Goal: Register for event/course

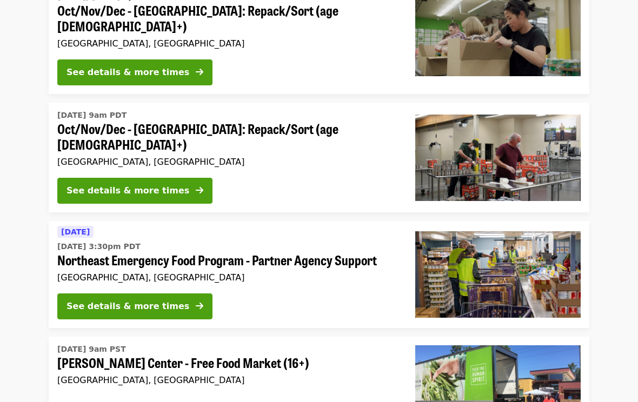
scroll to position [2460, 0]
click at [166, 300] on div "See details & more times" at bounding box center [127, 306] width 123 height 13
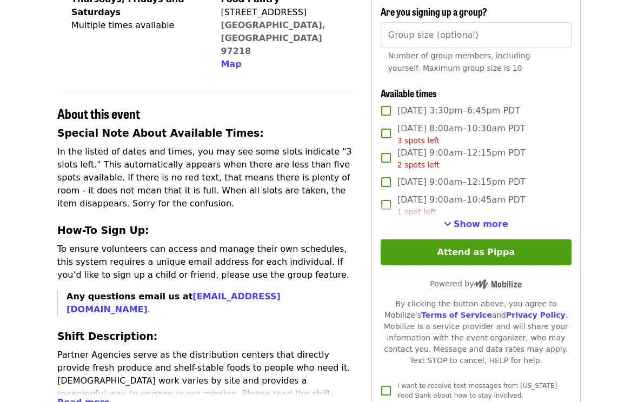
scroll to position [297, 0]
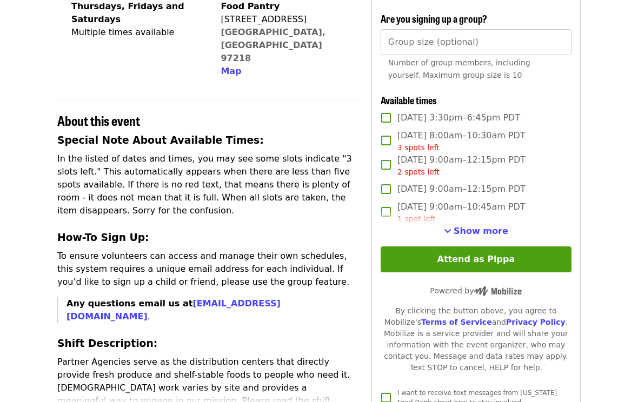
click at [480, 233] on span "Show more" at bounding box center [480, 231] width 55 height 10
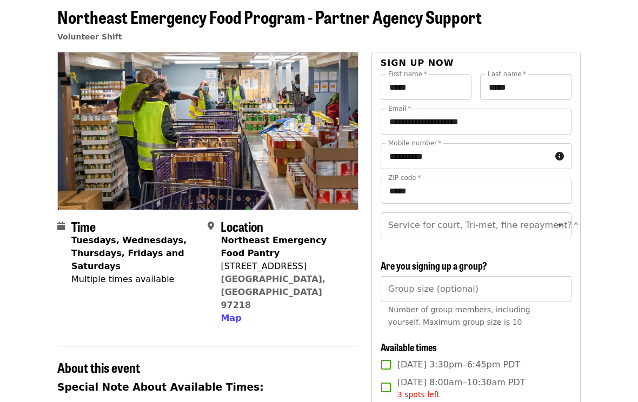
scroll to position [50, 0]
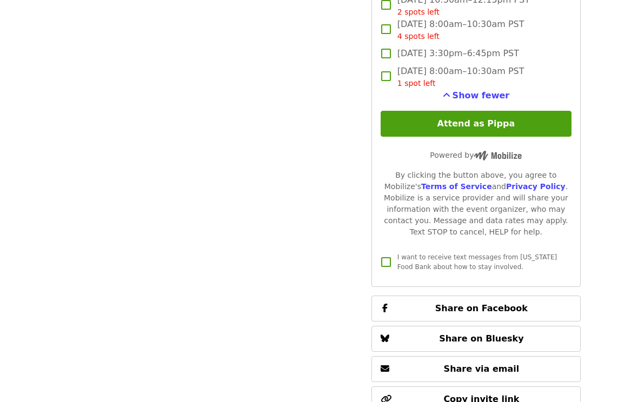
click at [486, 123] on button "Attend as Pippa" at bounding box center [475, 124] width 191 height 26
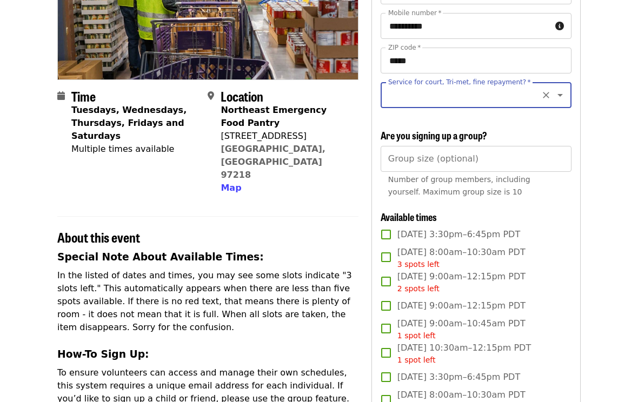
click at [551, 97] on icon "Clear" at bounding box center [545, 95] width 11 height 11
click at [544, 95] on icon "Clear" at bounding box center [545, 95] width 11 height 11
click at [564, 94] on icon "Open" at bounding box center [559, 95] width 13 height 13
click at [402, 126] on li "No" at bounding box center [475, 124] width 191 height 19
type input "**"
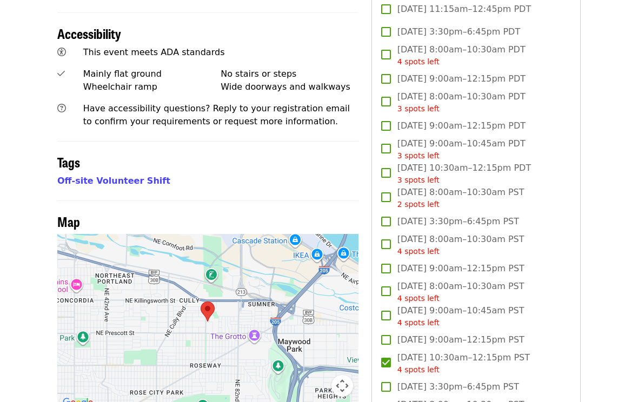
scroll to position [713, 0]
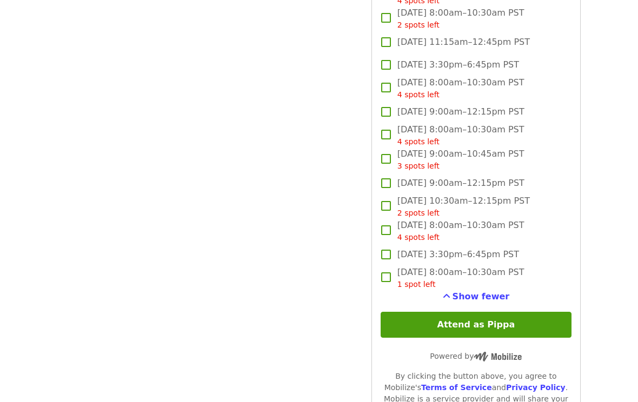
click at [471, 325] on button "Attend as Pippa" at bounding box center [475, 325] width 191 height 26
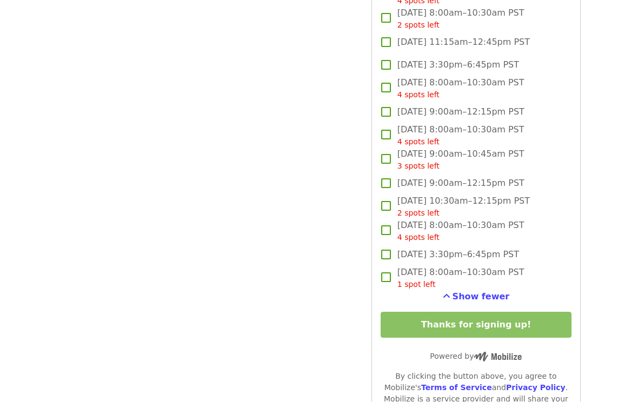
scroll to position [1248, 0]
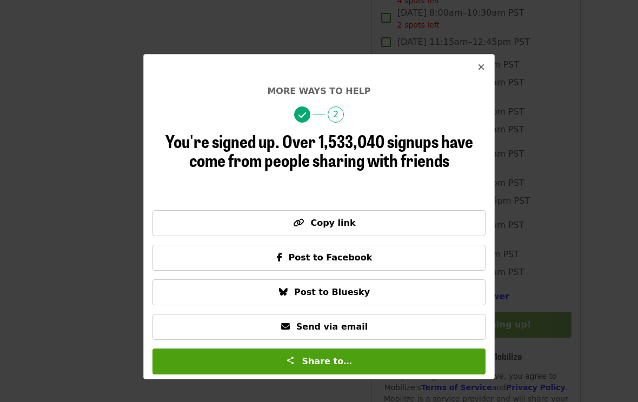
click at [489, 65] on button "Close" at bounding box center [481, 68] width 26 height 26
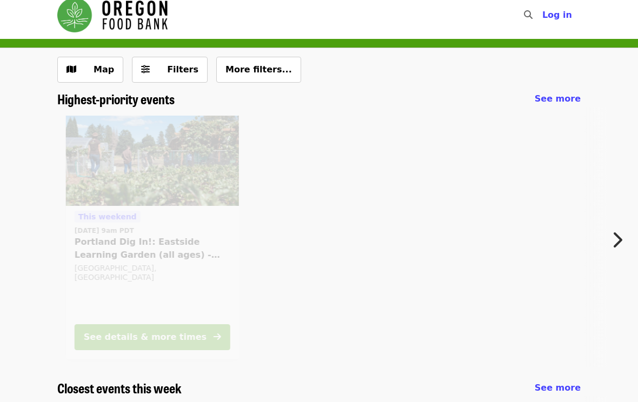
scroll to position [2475, 0]
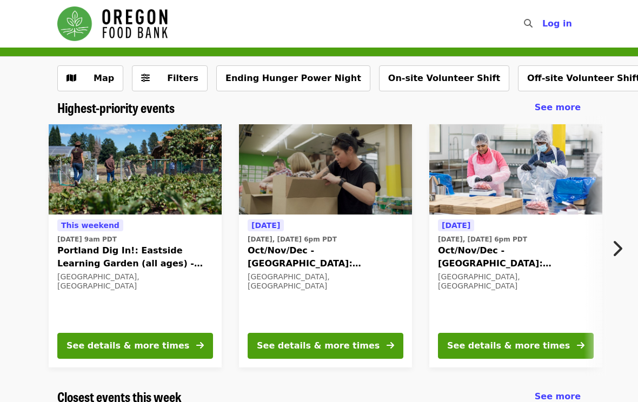
click at [522, 357] on button "See details & more times" at bounding box center [516, 346] width 156 height 26
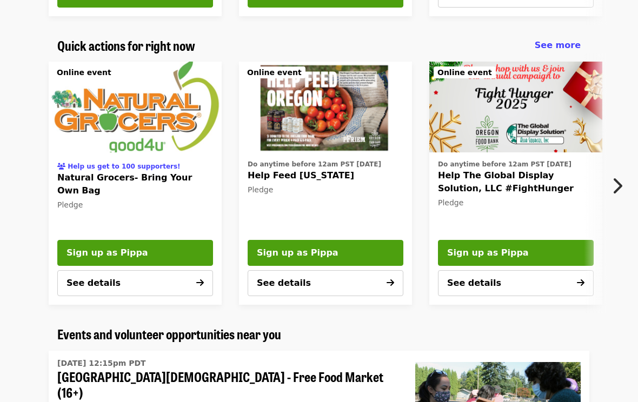
scroll to position [641, 0]
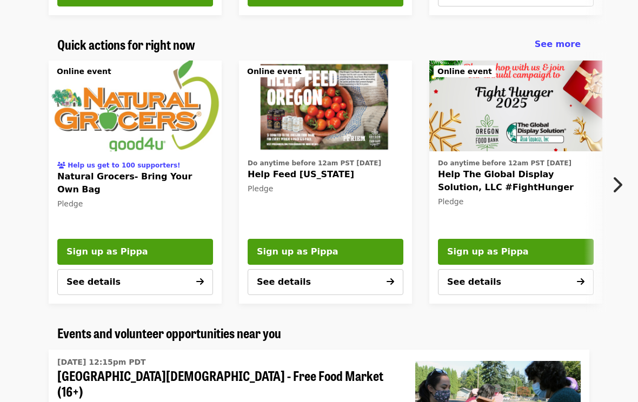
click at [199, 281] on icon "arrow-right icon" at bounding box center [200, 282] width 8 height 10
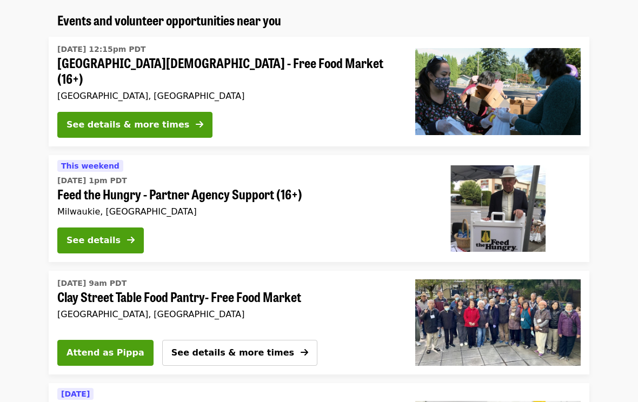
scroll to position [954, 0]
click at [128, 235] on icon "arrow-right icon" at bounding box center [131, 240] width 8 height 10
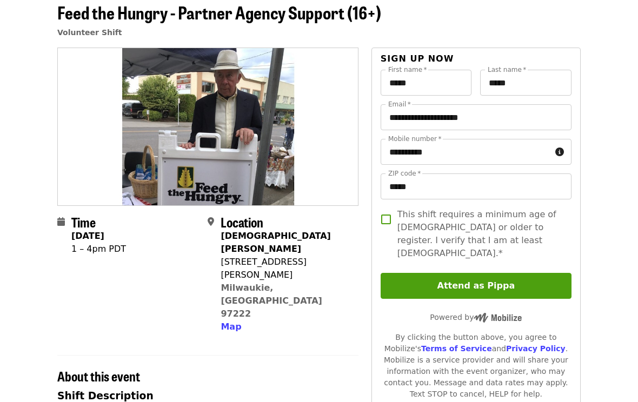
scroll to position [54, 0]
click at [489, 276] on button "Attend as Pippa" at bounding box center [475, 286] width 191 height 26
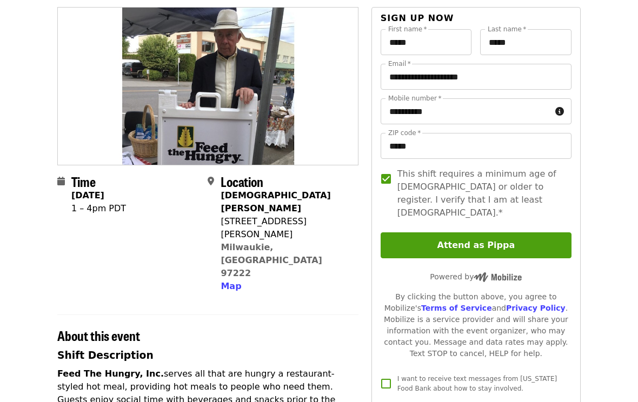
scroll to position [95, 0]
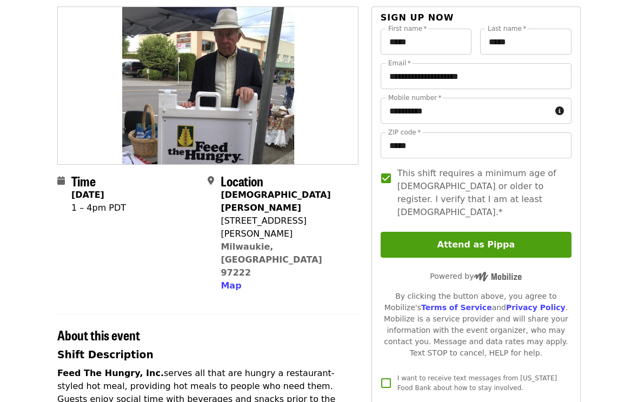
click at [484, 235] on button "Attend as Pippa" at bounding box center [475, 245] width 191 height 26
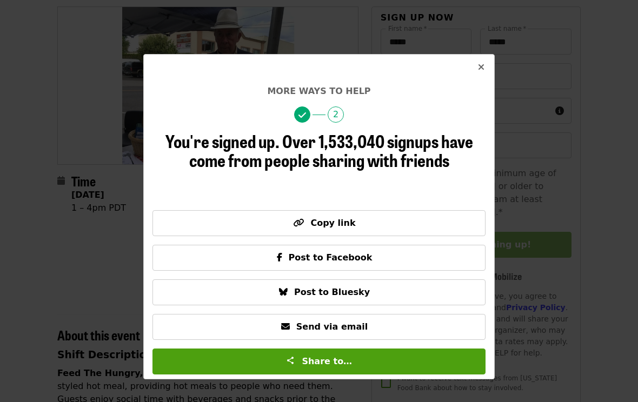
click at [484, 71] on icon "times icon" at bounding box center [481, 67] width 6 height 10
